Goal: Information Seeking & Learning: Learn about a topic

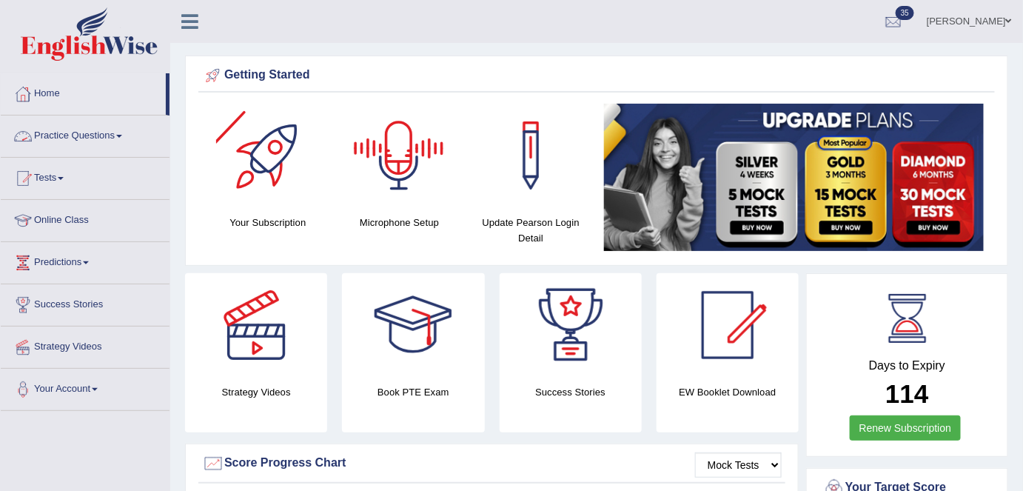
drag, startPoint x: 116, startPoint y: 135, endPoint x: 107, endPoint y: 232, distance: 97.4
click at [116, 135] on link "Practice Questions" at bounding box center [85, 133] width 169 height 37
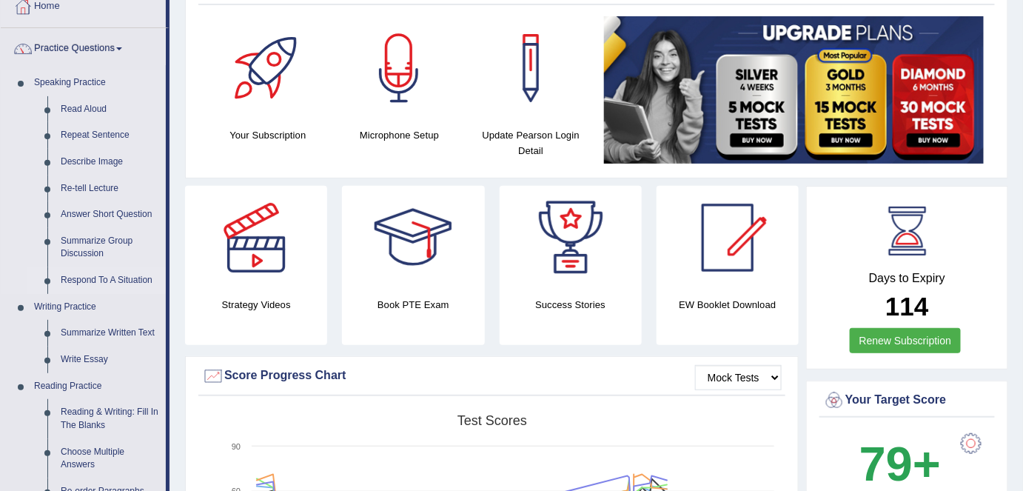
scroll to position [67, 0]
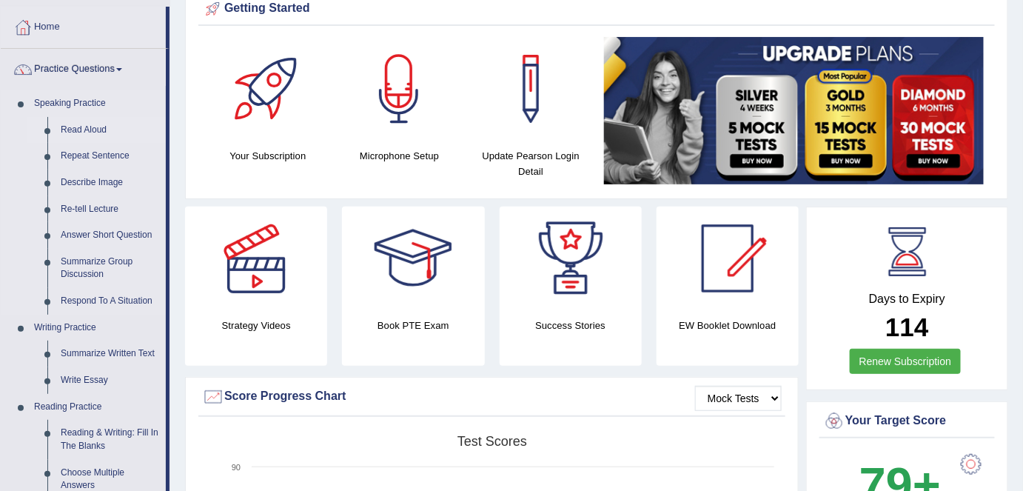
click at [98, 128] on link "Read Aloud" at bounding box center [110, 130] width 112 height 27
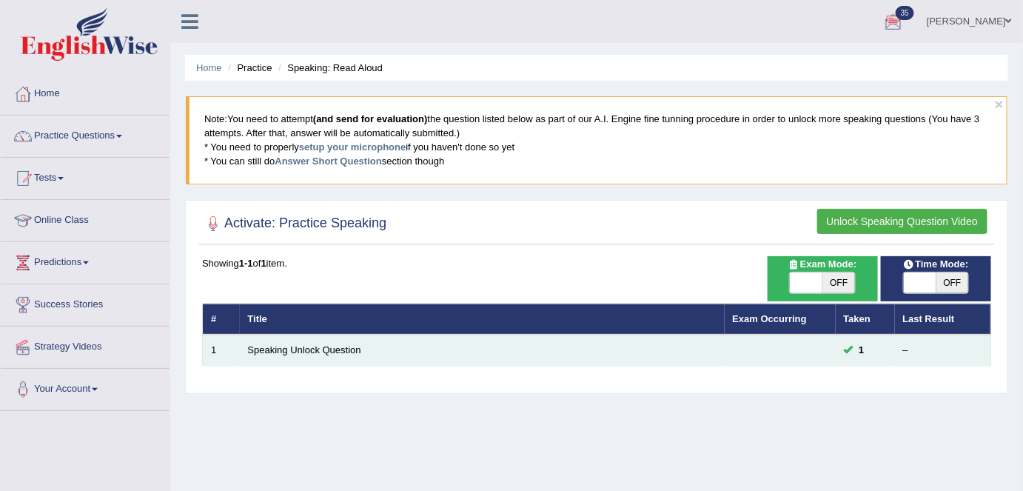
click at [315, 353] on td "Speaking Unlock Question" at bounding box center [482, 350] width 485 height 31
click at [352, 349] on link "Speaking Unlock Question" at bounding box center [304, 349] width 113 height 11
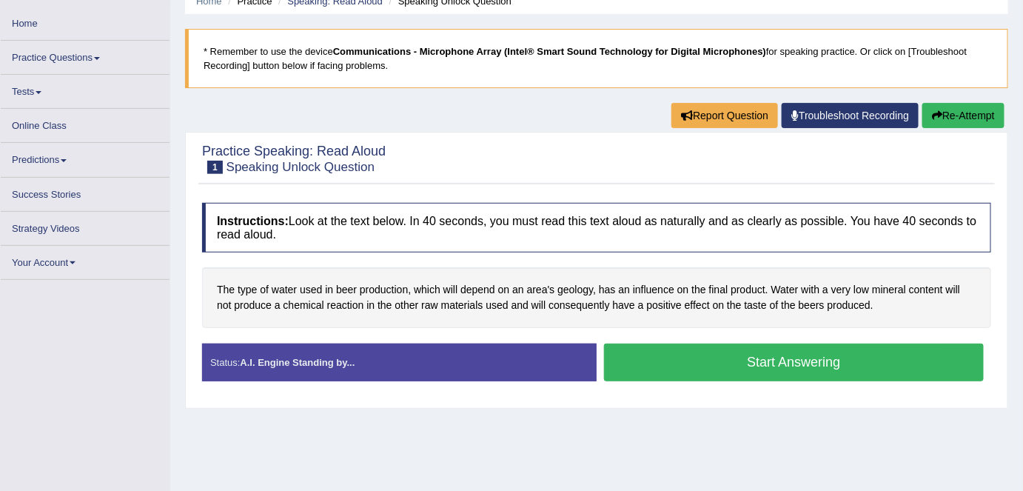
drag, startPoint x: 0, startPoint y: 0, endPoint x: 604, endPoint y: 366, distance: 706.3
click at [699, 379] on button "Start Answering" at bounding box center [794, 362] width 380 height 38
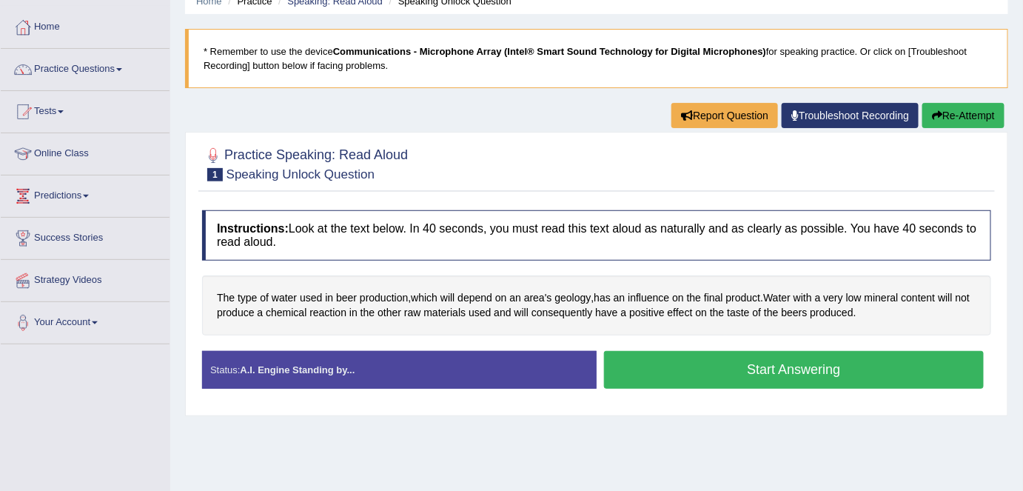
click at [622, 357] on button "Start Answering" at bounding box center [794, 370] width 380 height 38
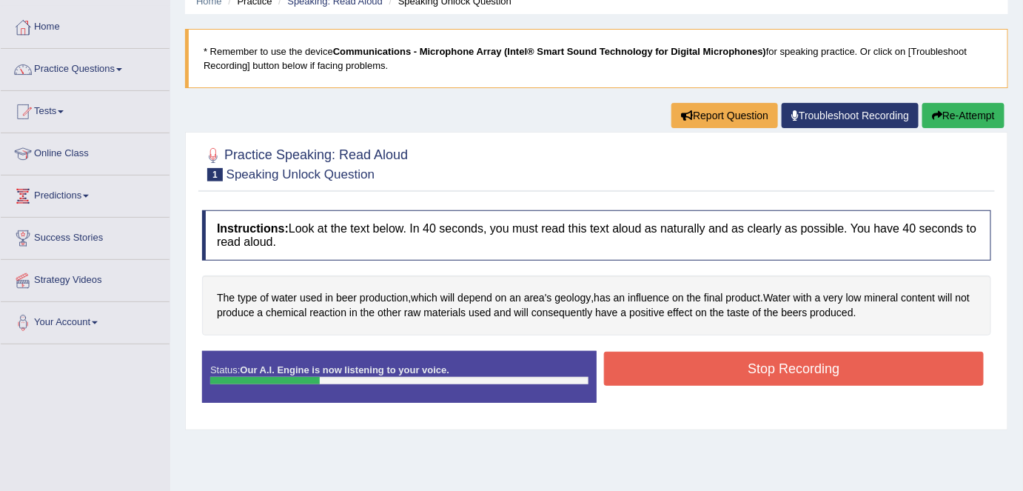
click at [768, 366] on button "Stop Recording" at bounding box center [794, 369] width 380 height 34
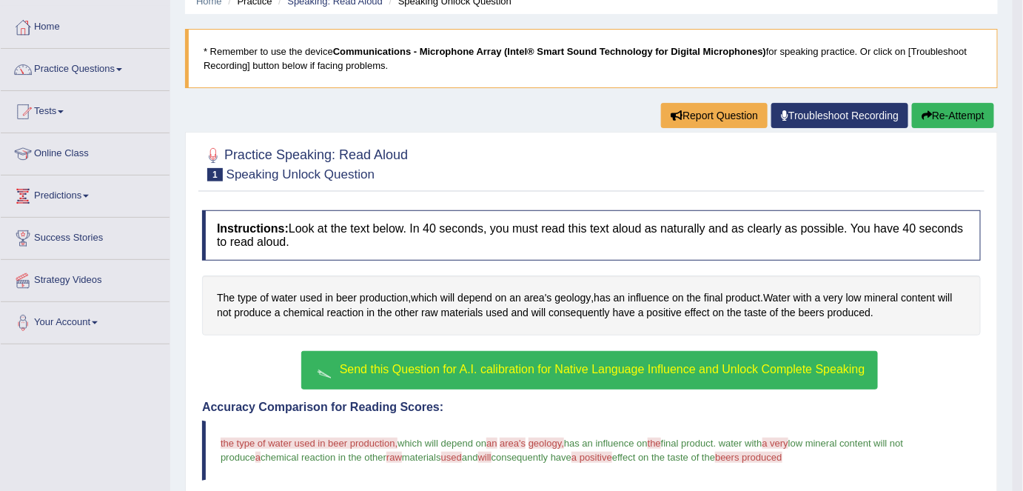
click at [471, 386] on div "Send this Question for A.I. calibration for Native Language Influence and Unloc…" at bounding box center [591, 372] width 779 height 42
click at [474, 377] on button "Send this Question for A.I. calibration for Native Language Influence and Unloc…" at bounding box center [589, 370] width 576 height 38
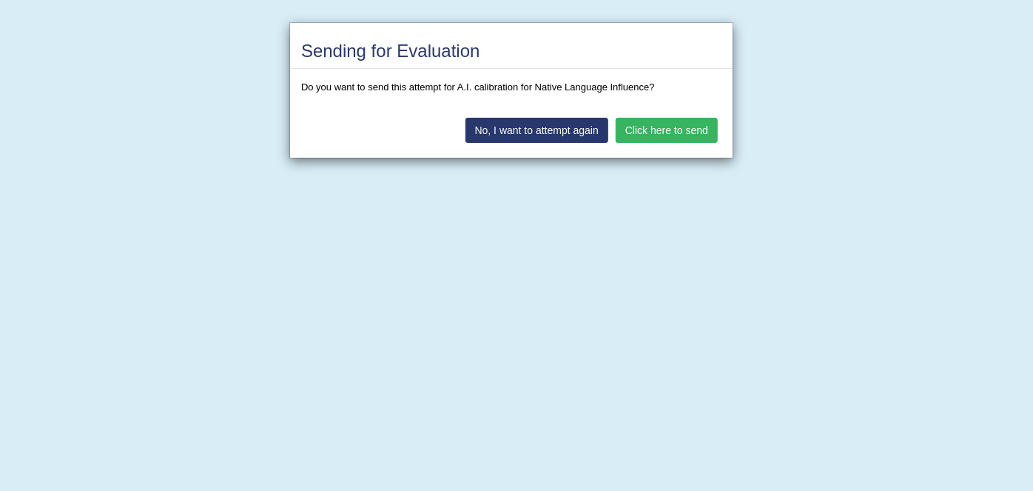
click at [659, 132] on button "Click here to send" at bounding box center [667, 130] width 102 height 25
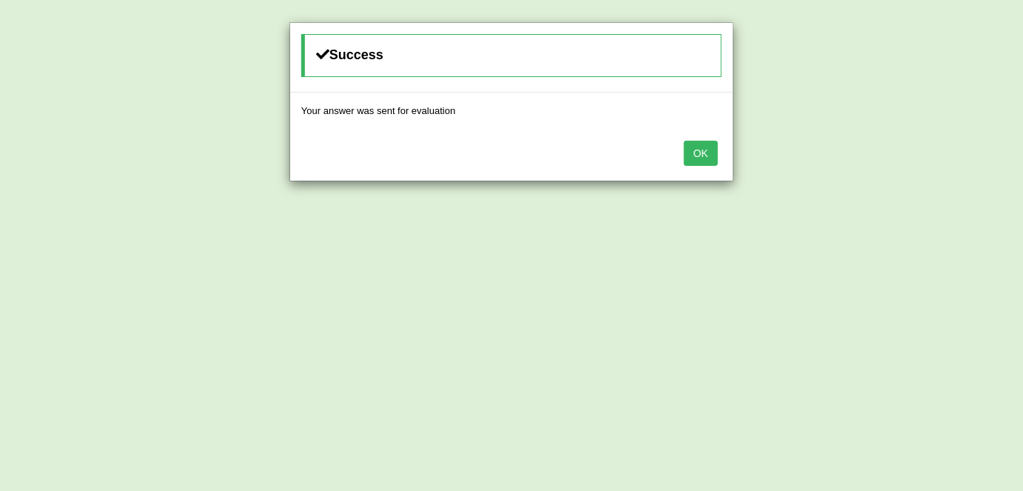
click at [701, 156] on button "OK" at bounding box center [701, 153] width 34 height 25
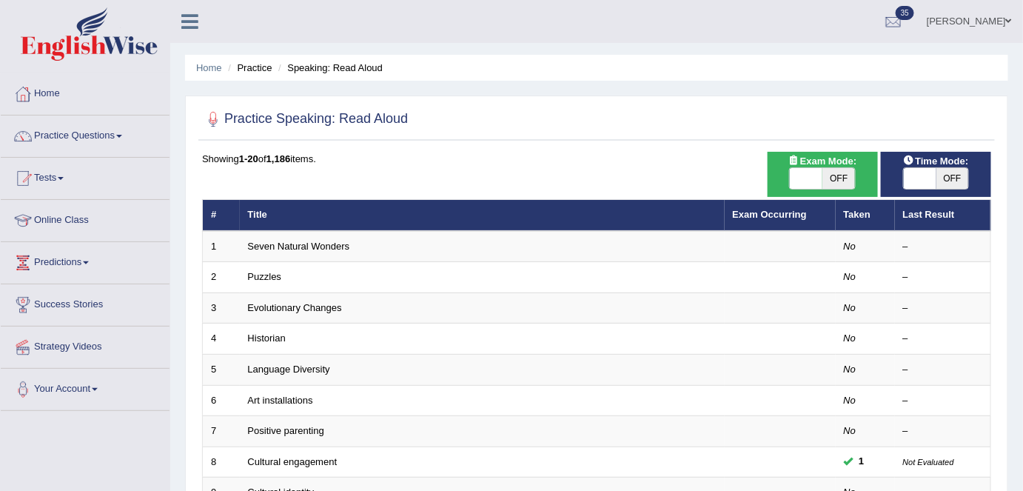
click at [837, 178] on span "OFF" at bounding box center [838, 178] width 33 height 21
checkbox input "true"
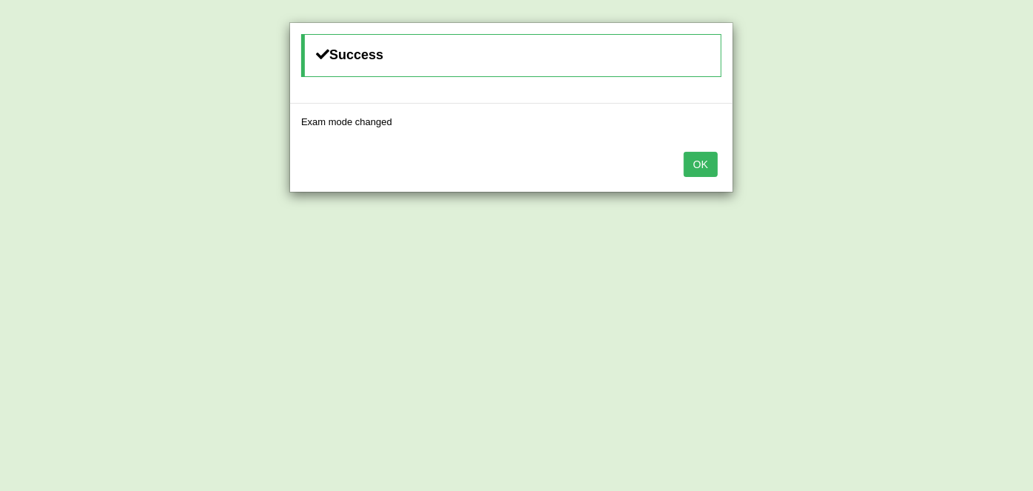
click at [701, 164] on button "OK" at bounding box center [701, 164] width 34 height 25
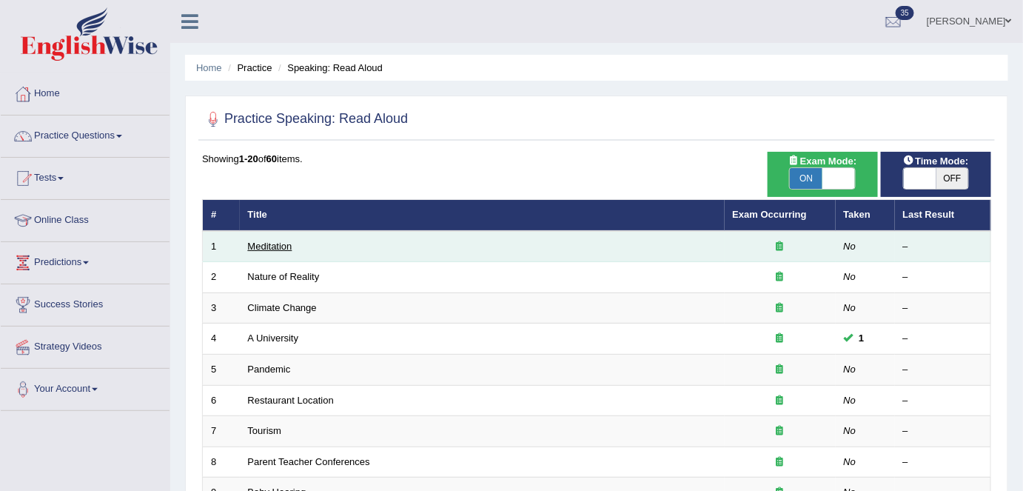
click at [272, 245] on link "Meditation" at bounding box center [270, 246] width 44 height 11
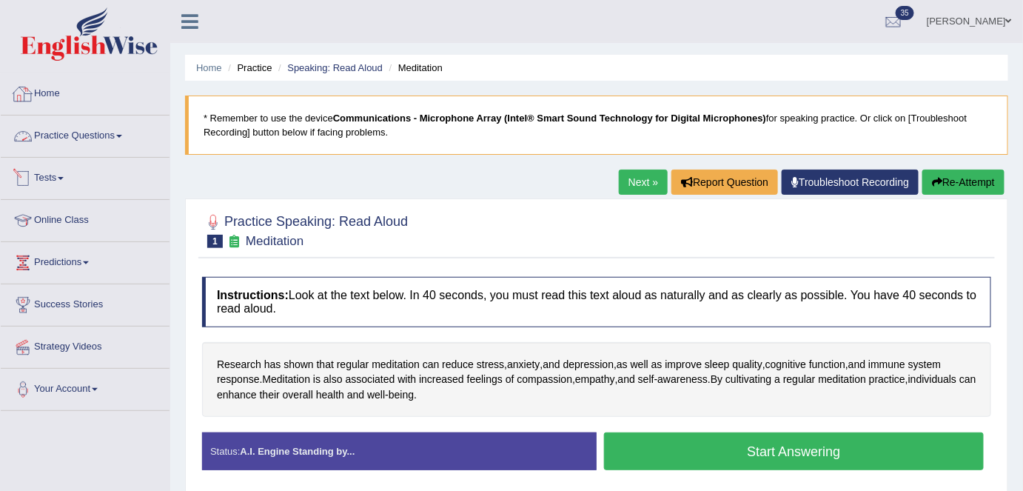
drag, startPoint x: 78, startPoint y: 98, endPoint x: 88, endPoint y: 107, distance: 13.6
click at [78, 99] on link "Home" at bounding box center [85, 91] width 169 height 37
